Goal: Task Accomplishment & Management: Manage account settings

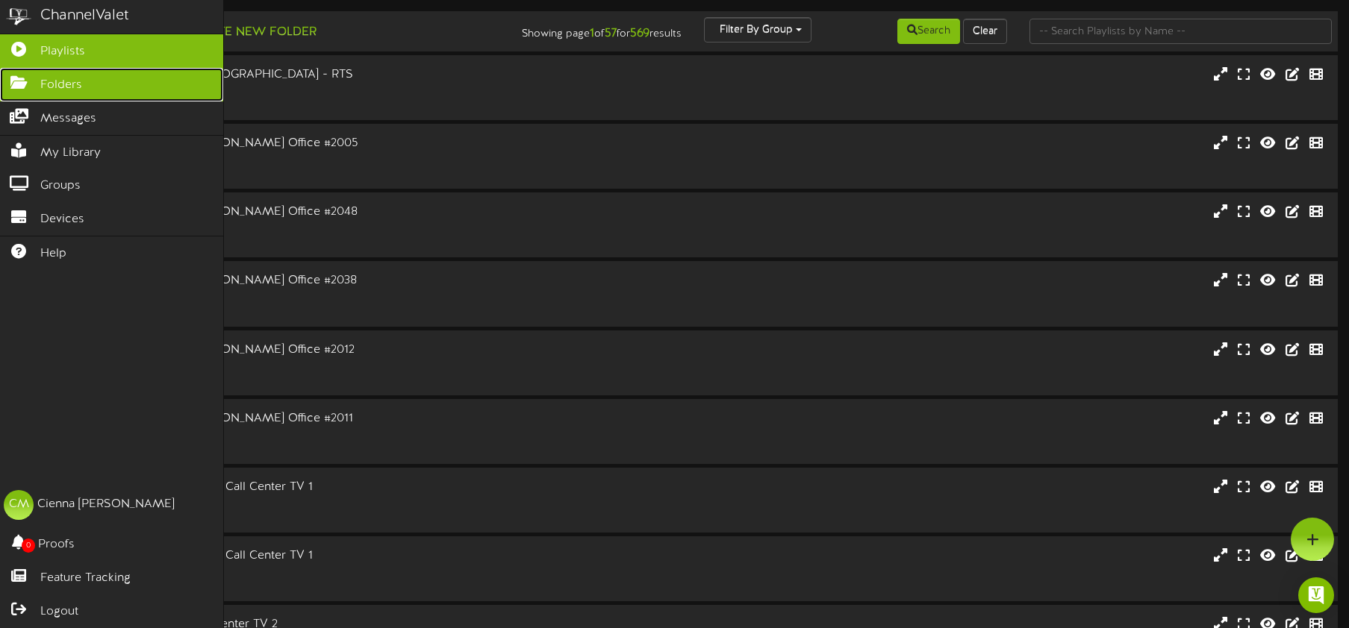
click at [38, 82] on link "Folders" at bounding box center [111, 85] width 223 height 34
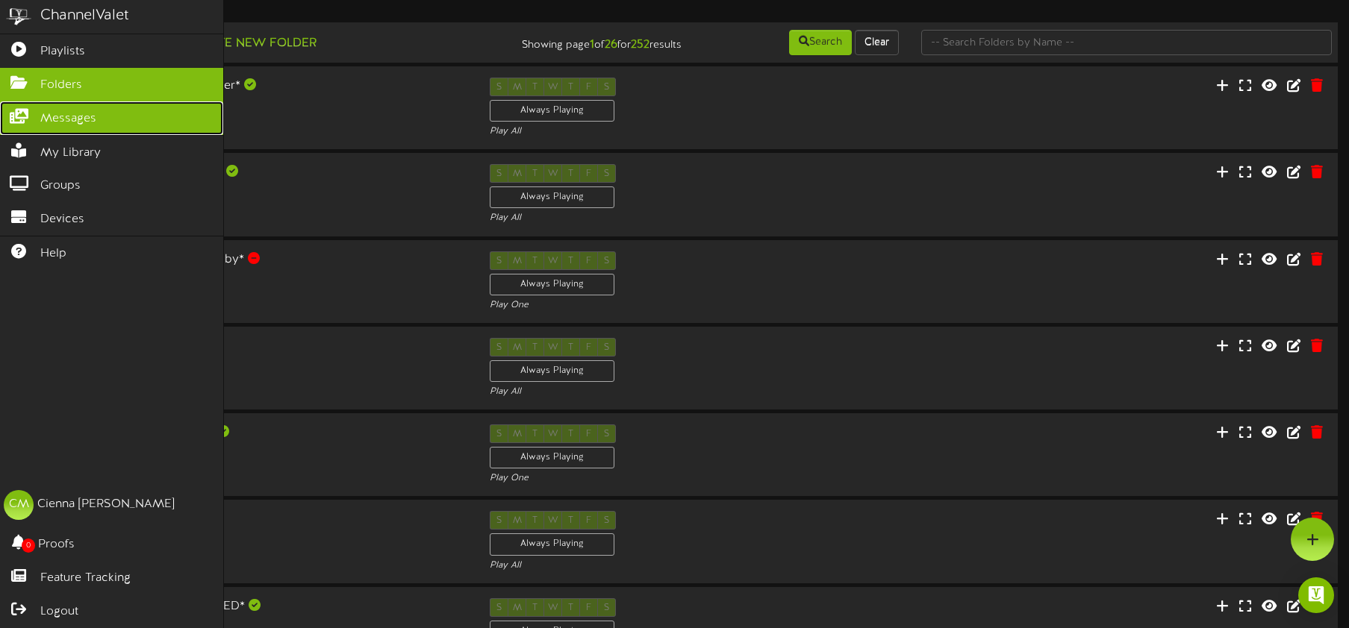
click at [15, 113] on icon at bounding box center [18, 114] width 37 height 11
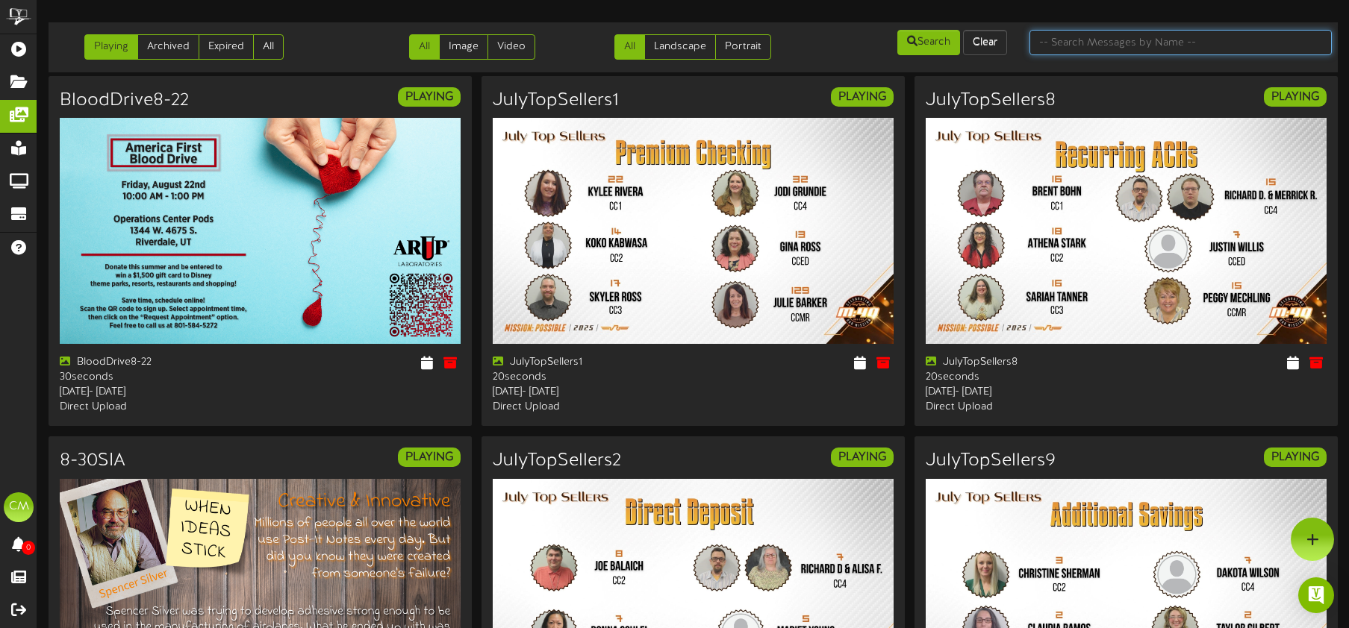
click at [1063, 48] on input "text" at bounding box center [1180, 42] width 302 height 25
type input "tax"
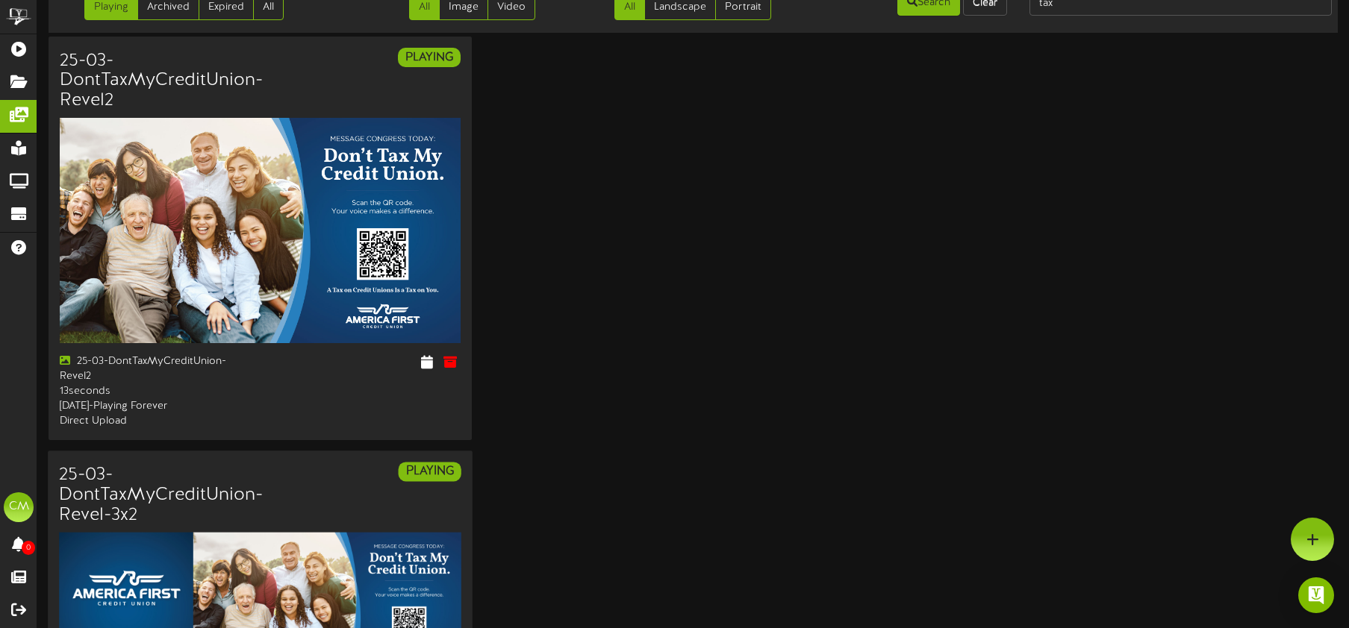
scroll to position [42, 0]
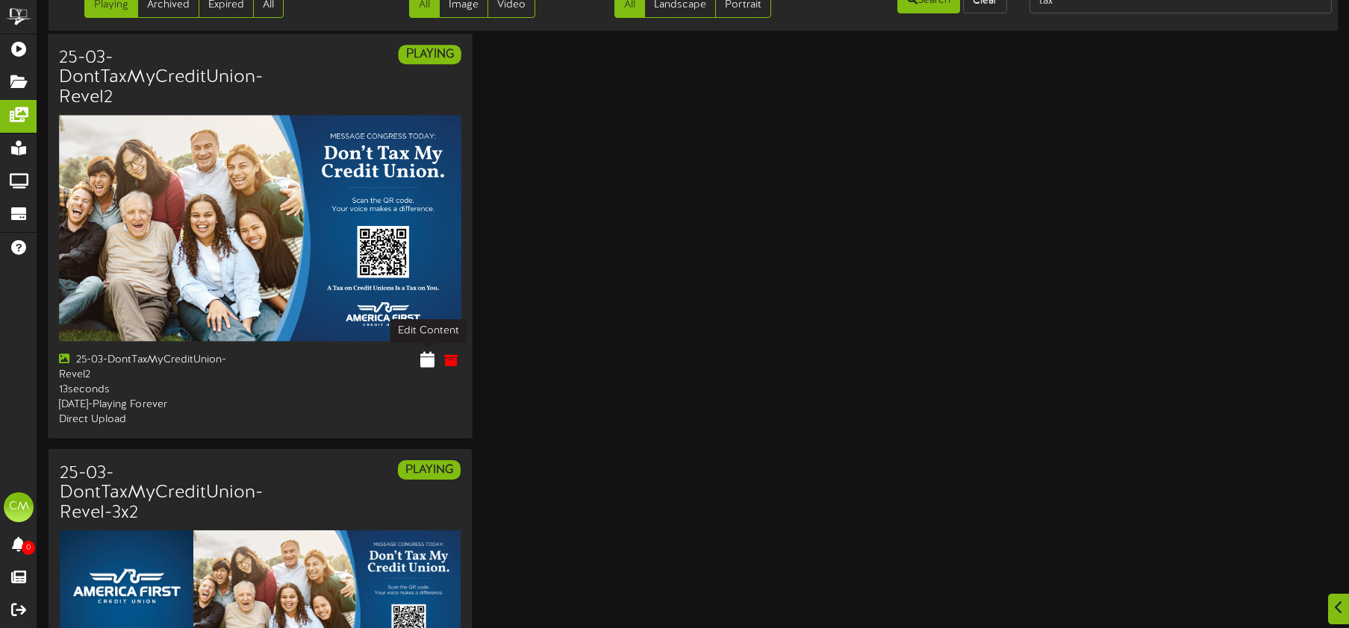
click at [419, 357] on button at bounding box center [427, 362] width 23 height 23
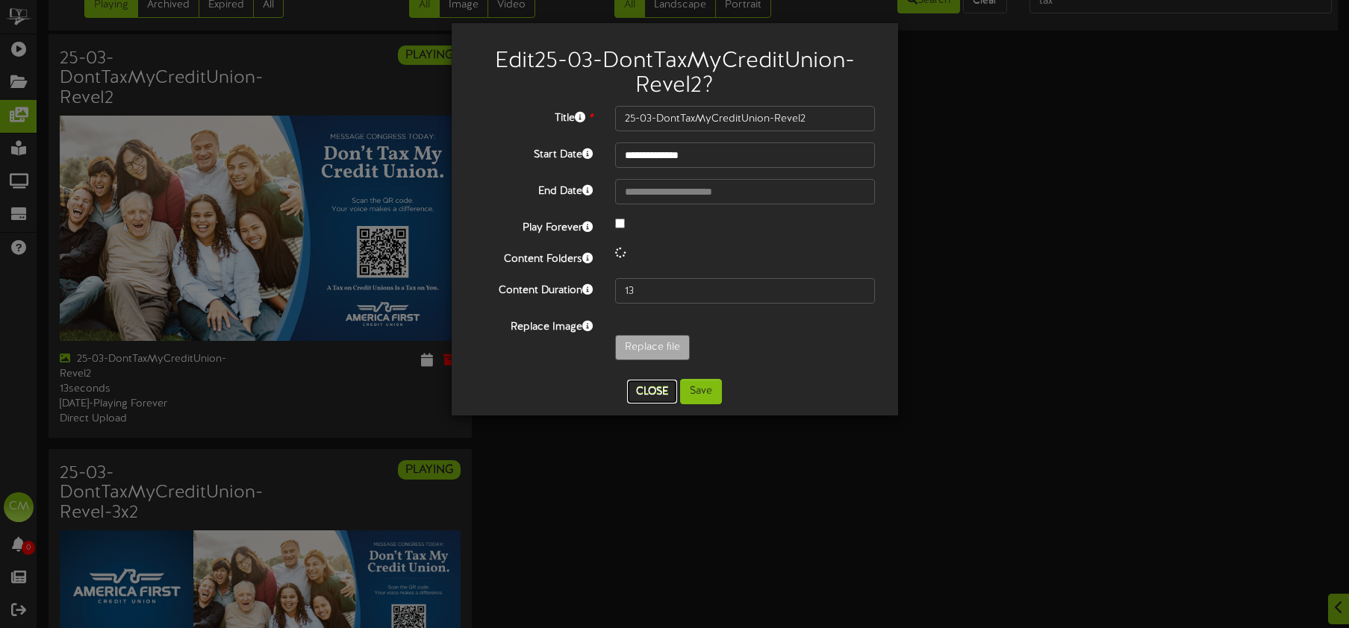
click at [641, 394] on button "Close" at bounding box center [652, 392] width 50 height 24
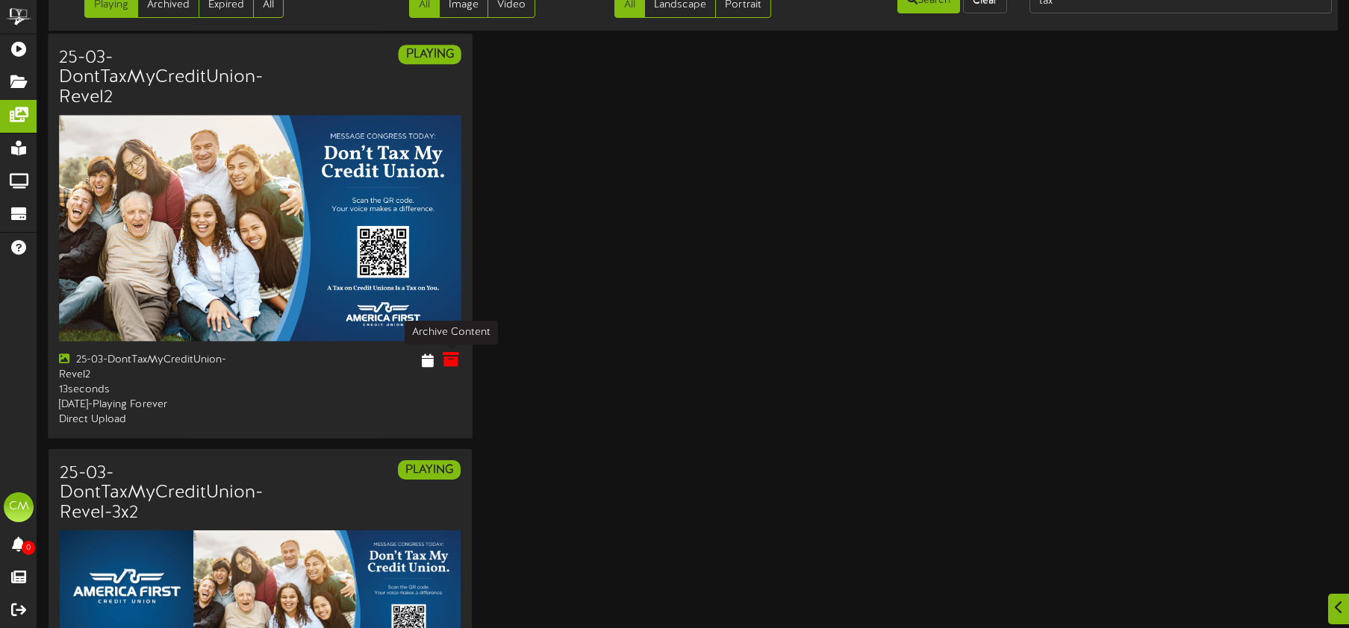
click at [454, 357] on icon at bounding box center [451, 360] width 16 height 16
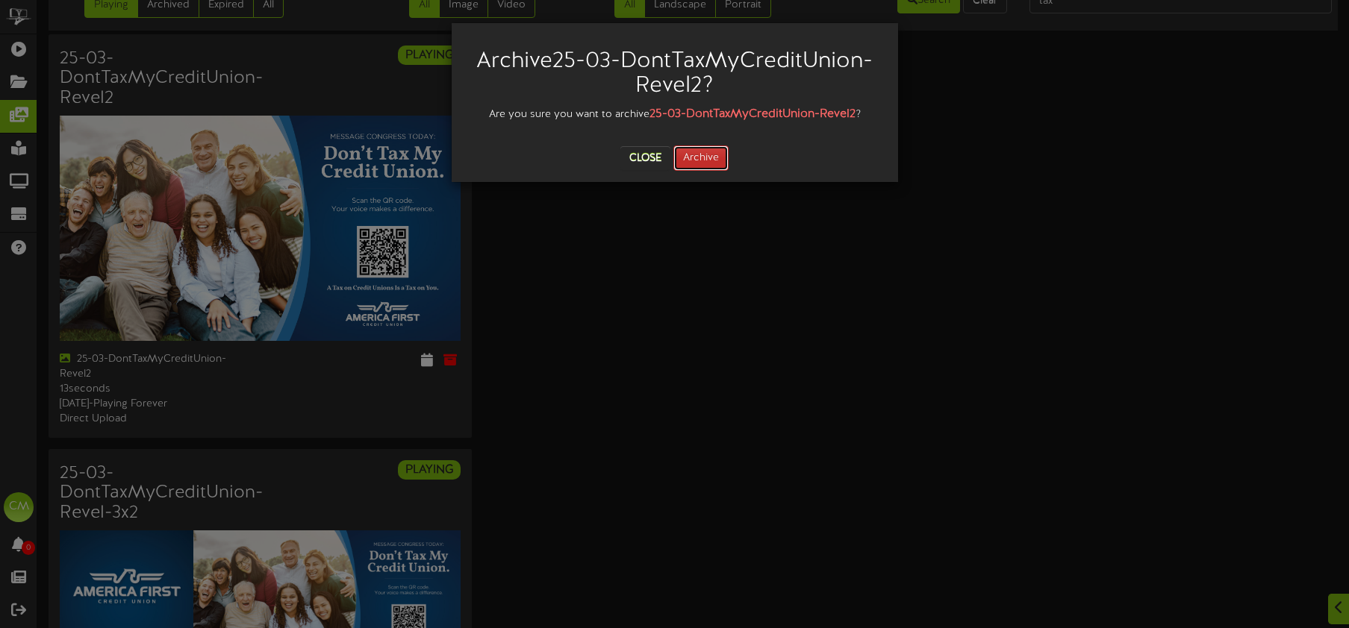
click at [707, 151] on button "Archive" at bounding box center [700, 158] width 55 height 25
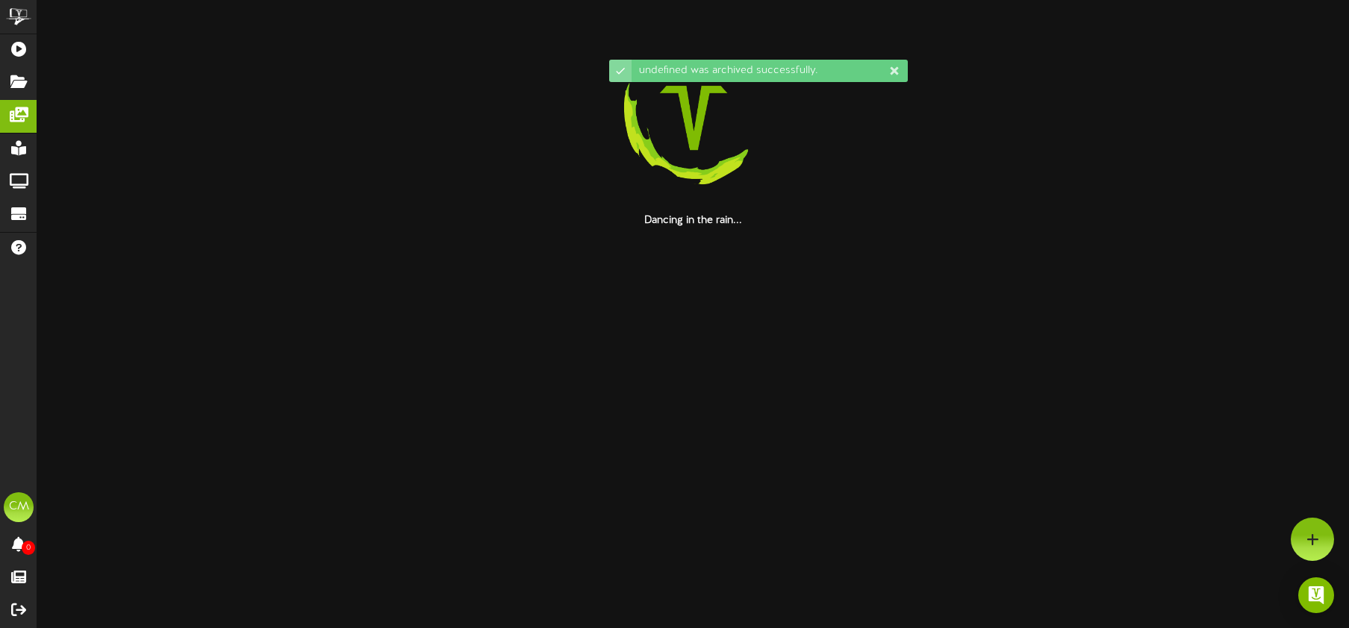
scroll to position [0, 0]
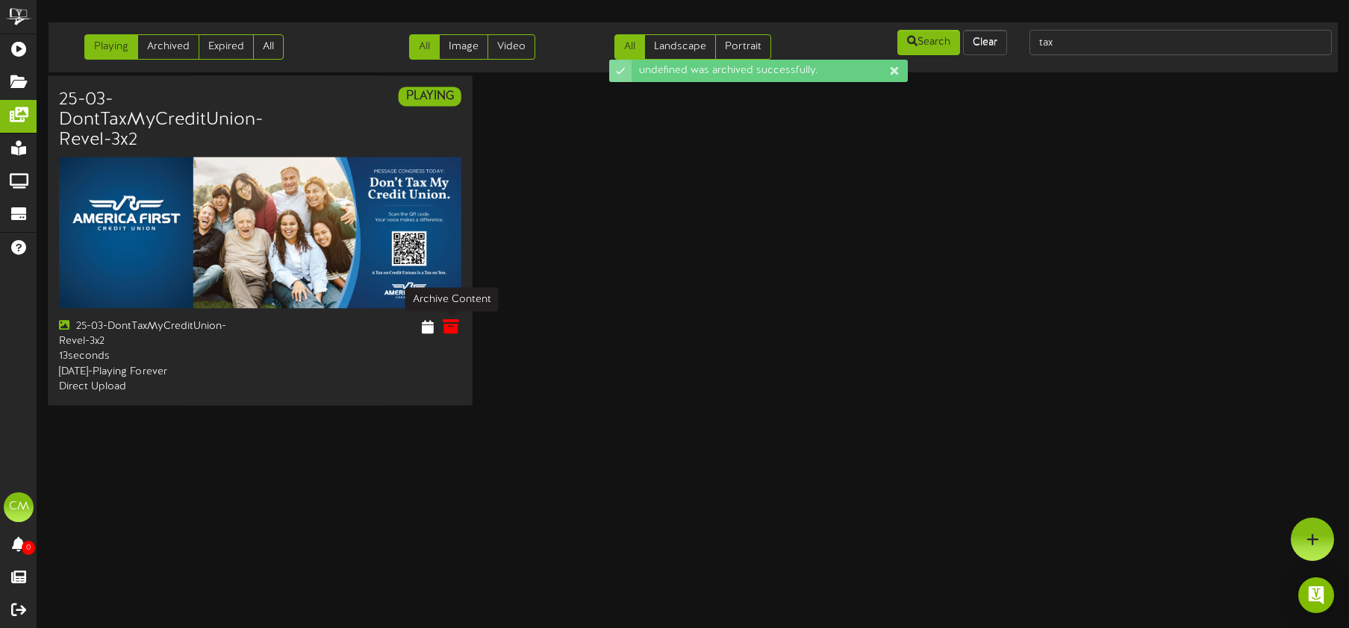
click at [452, 328] on icon at bounding box center [451, 327] width 16 height 16
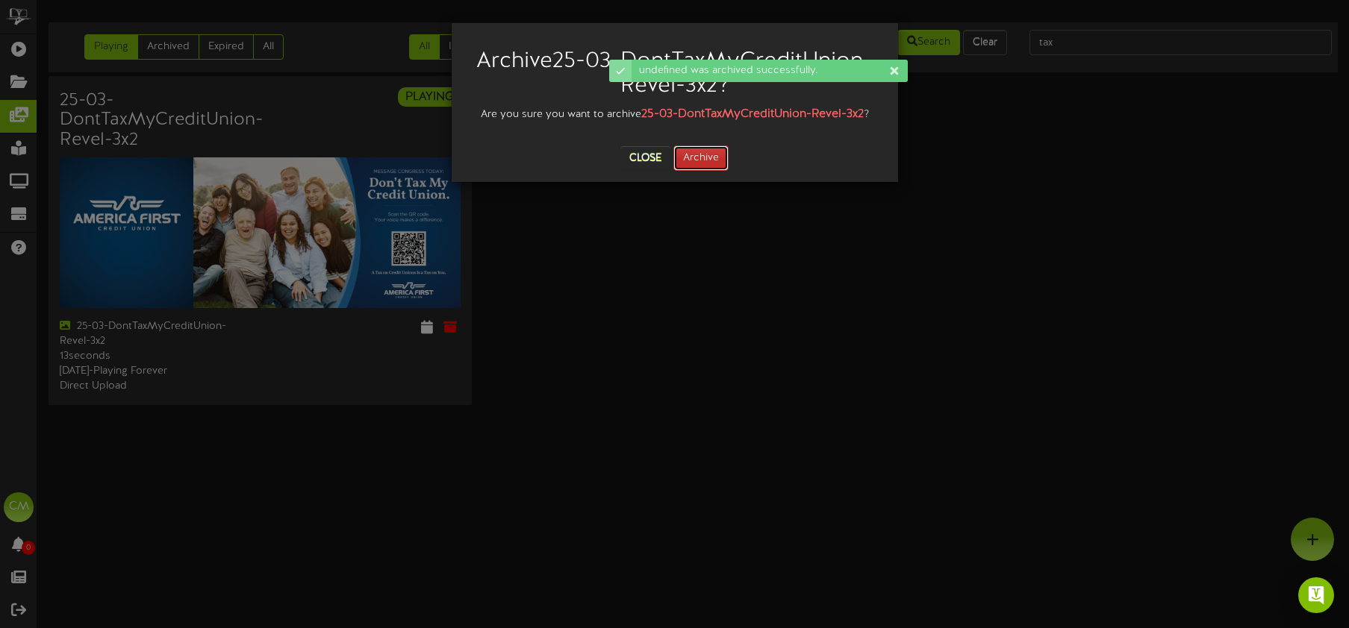
click at [694, 157] on button "Archive" at bounding box center [700, 158] width 55 height 25
